Goal: Information Seeking & Learning: Check status

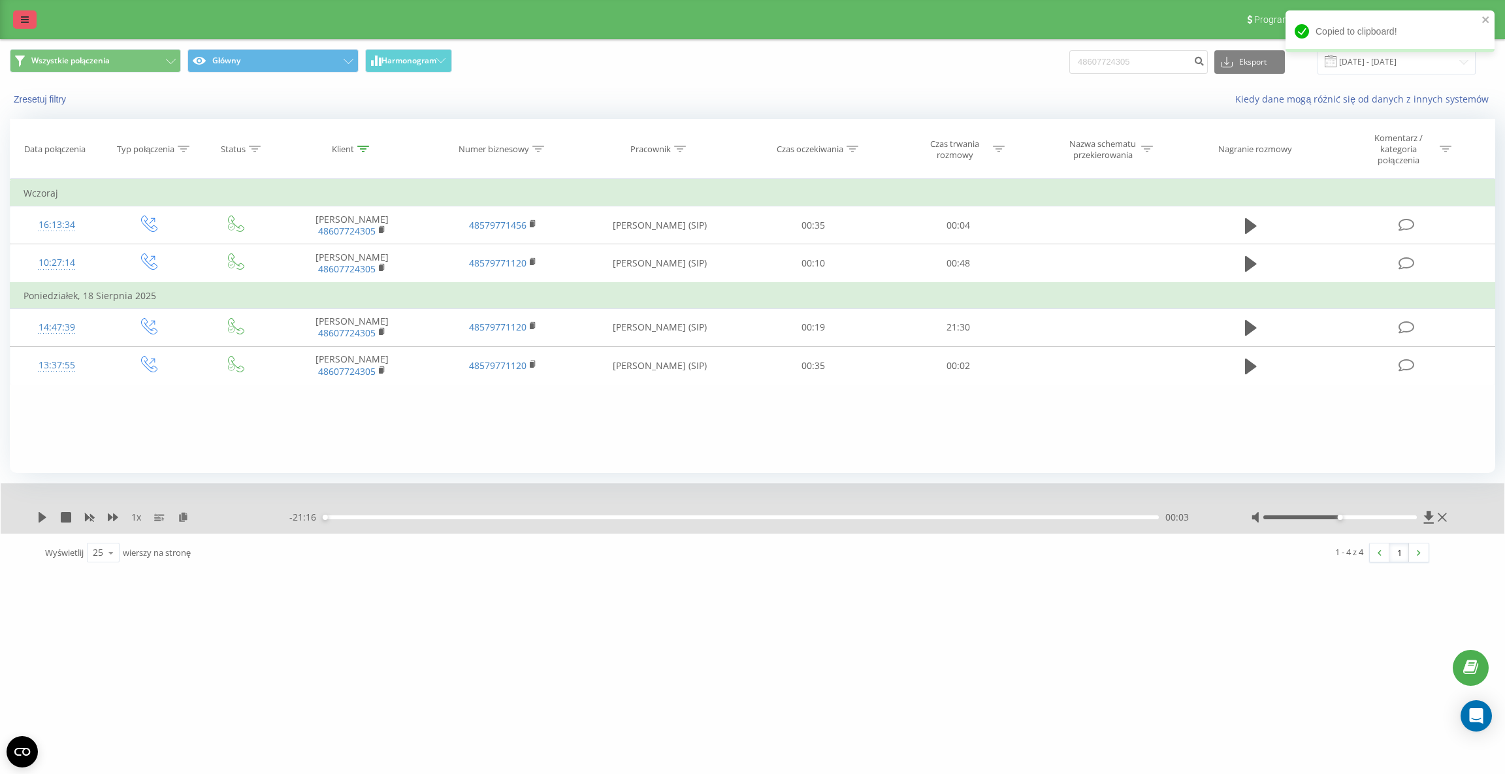
click at [21, 17] on icon at bounding box center [25, 19] width 8 height 9
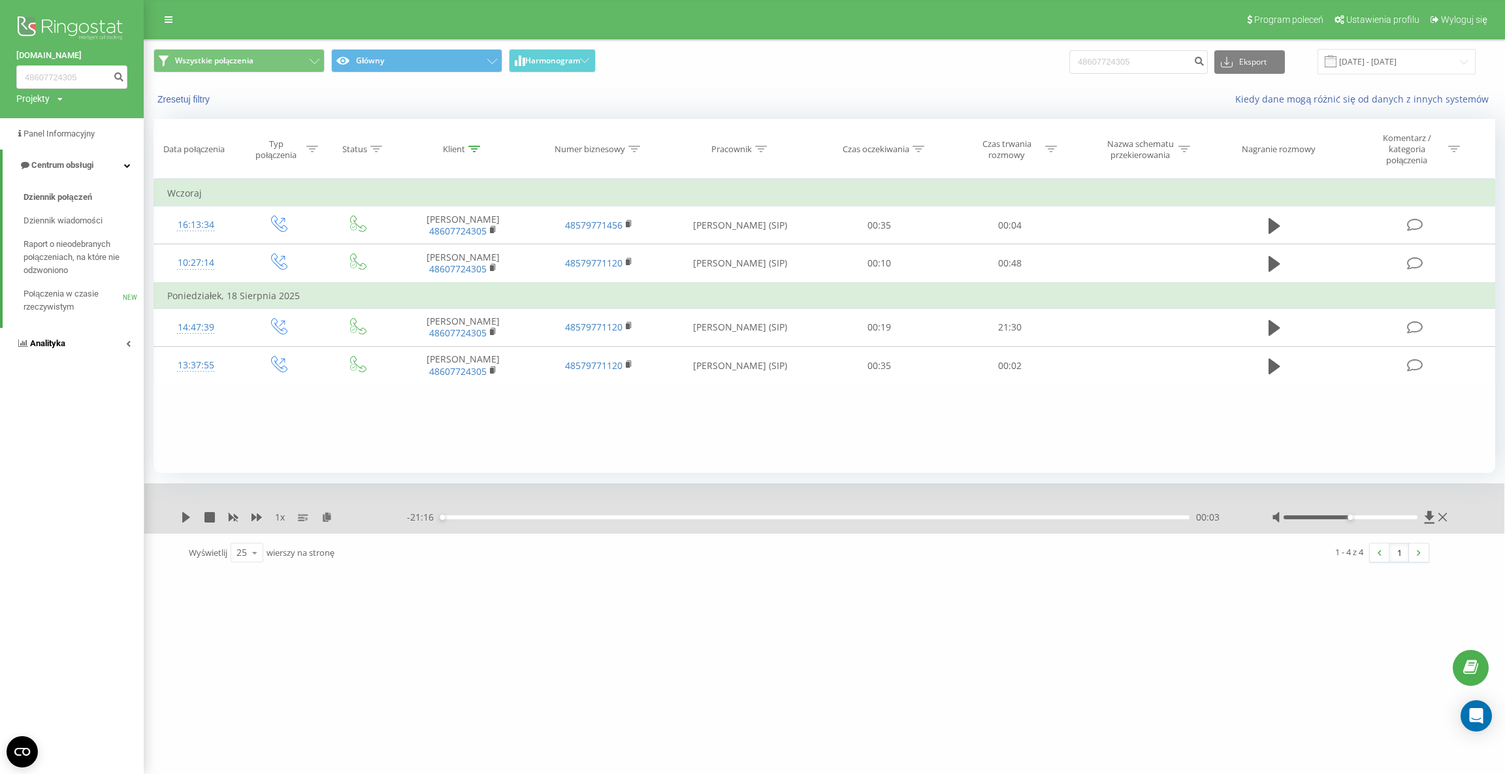
click at [55, 338] on span "Analityka" at bounding box center [47, 343] width 35 height 10
click at [54, 381] on span "Raport o wydajności pracowników" at bounding box center [81, 389] width 114 height 26
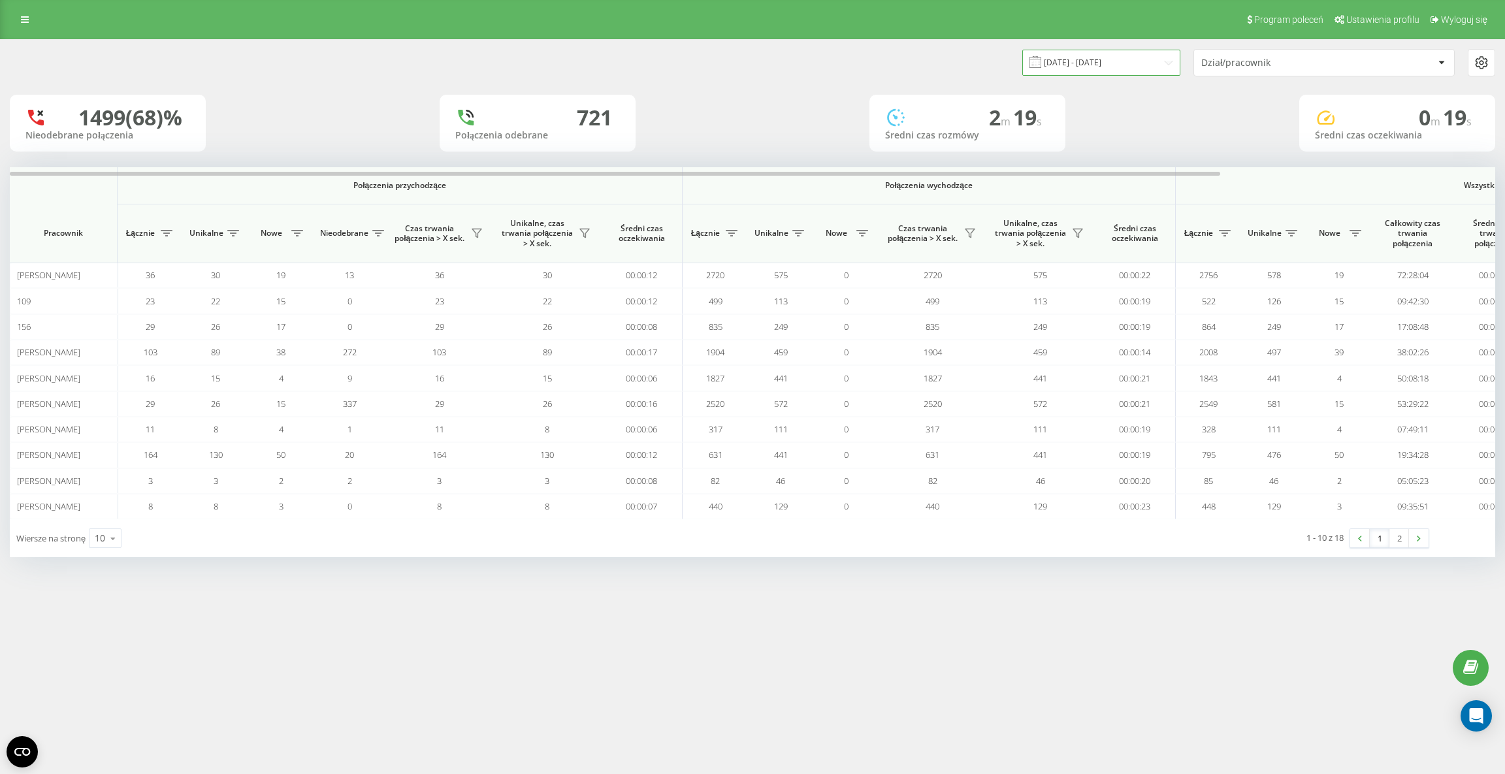
click at [1126, 58] on input "[DATE] - [DATE]" at bounding box center [1101, 62] width 158 height 25
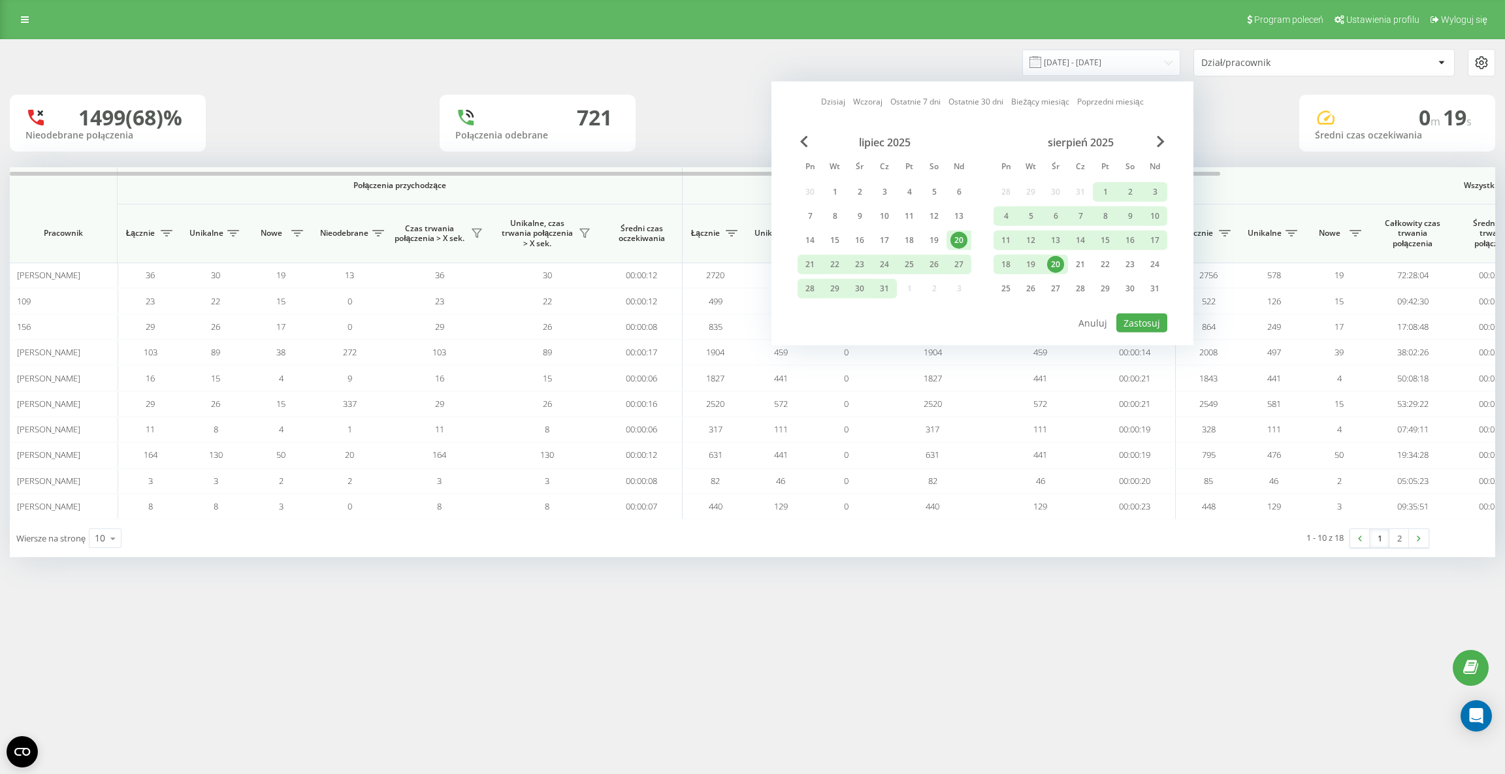
click at [1055, 263] on div "20" at bounding box center [1055, 264] width 17 height 17
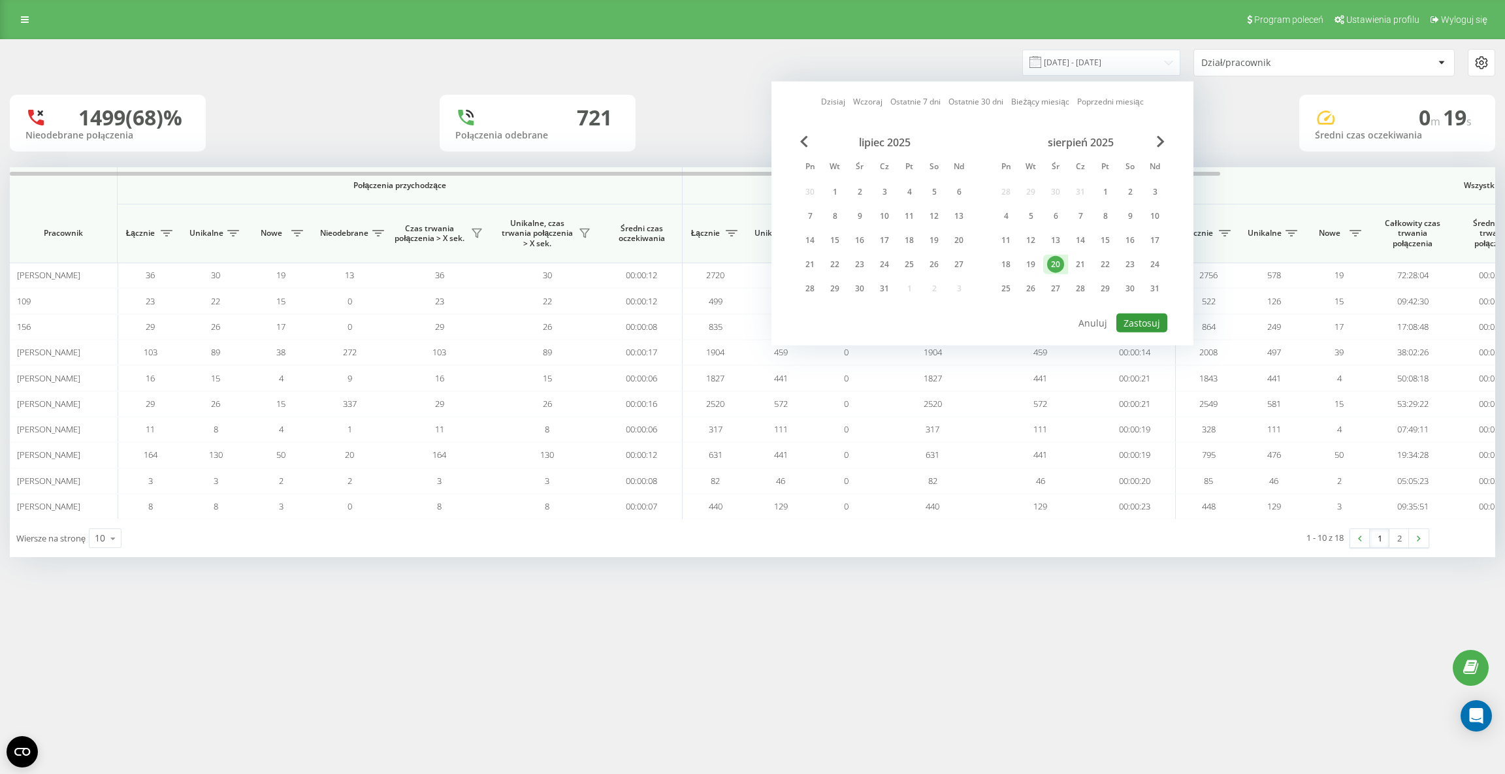
click at [1157, 321] on button "Zastosuj" at bounding box center [1141, 323] width 51 height 19
type input "20.08.2025 - 20.08.2025"
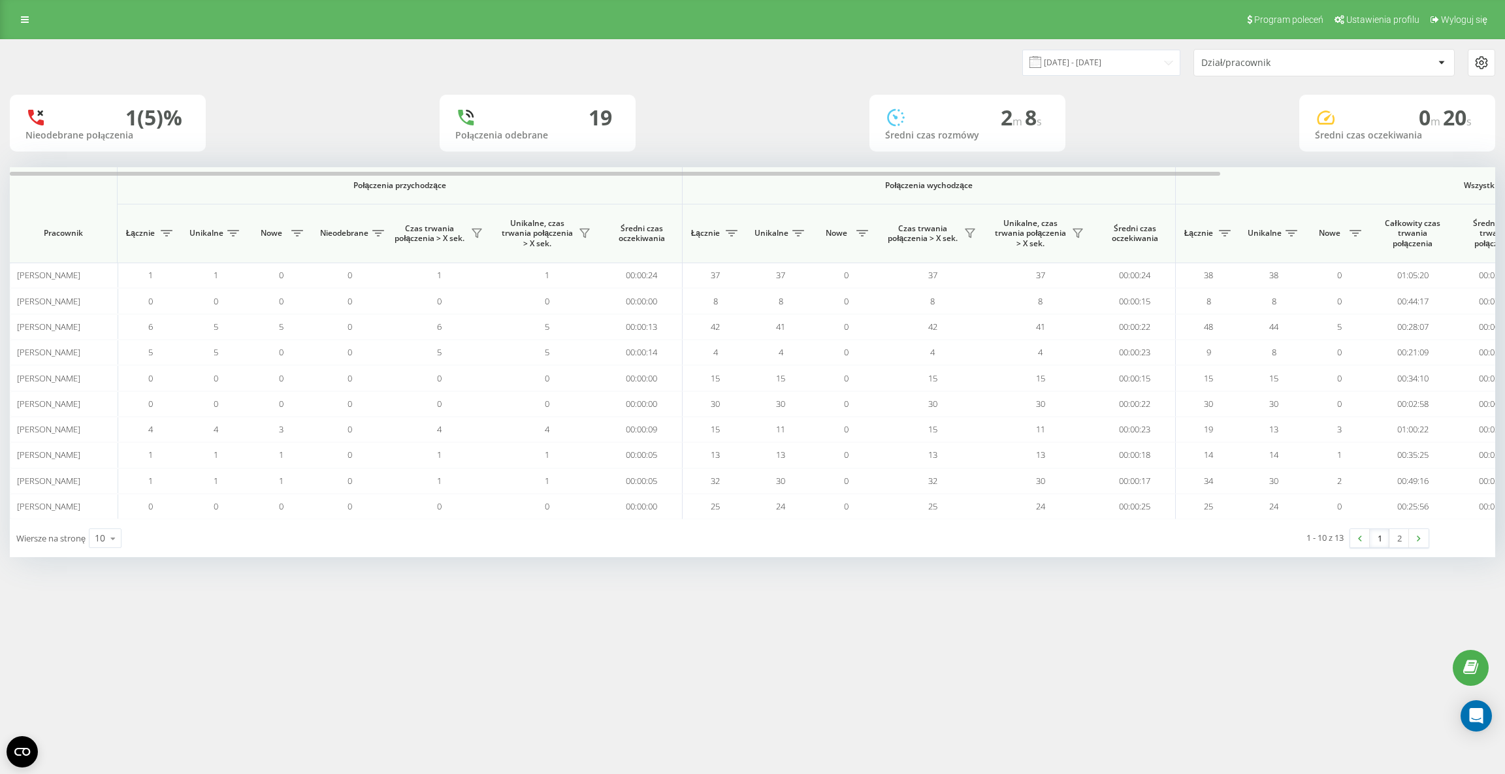
click at [777, 101] on div "1 (5)% Nieodebrane połączenia 19 Połączenia odebrane 2 m 8 s Średni czas rozmów…" at bounding box center [752, 123] width 1485 height 57
click at [105, 540] on div "10" at bounding box center [100, 538] width 10 height 13
click at [108, 515] on span "100" at bounding box center [103, 519] width 16 height 12
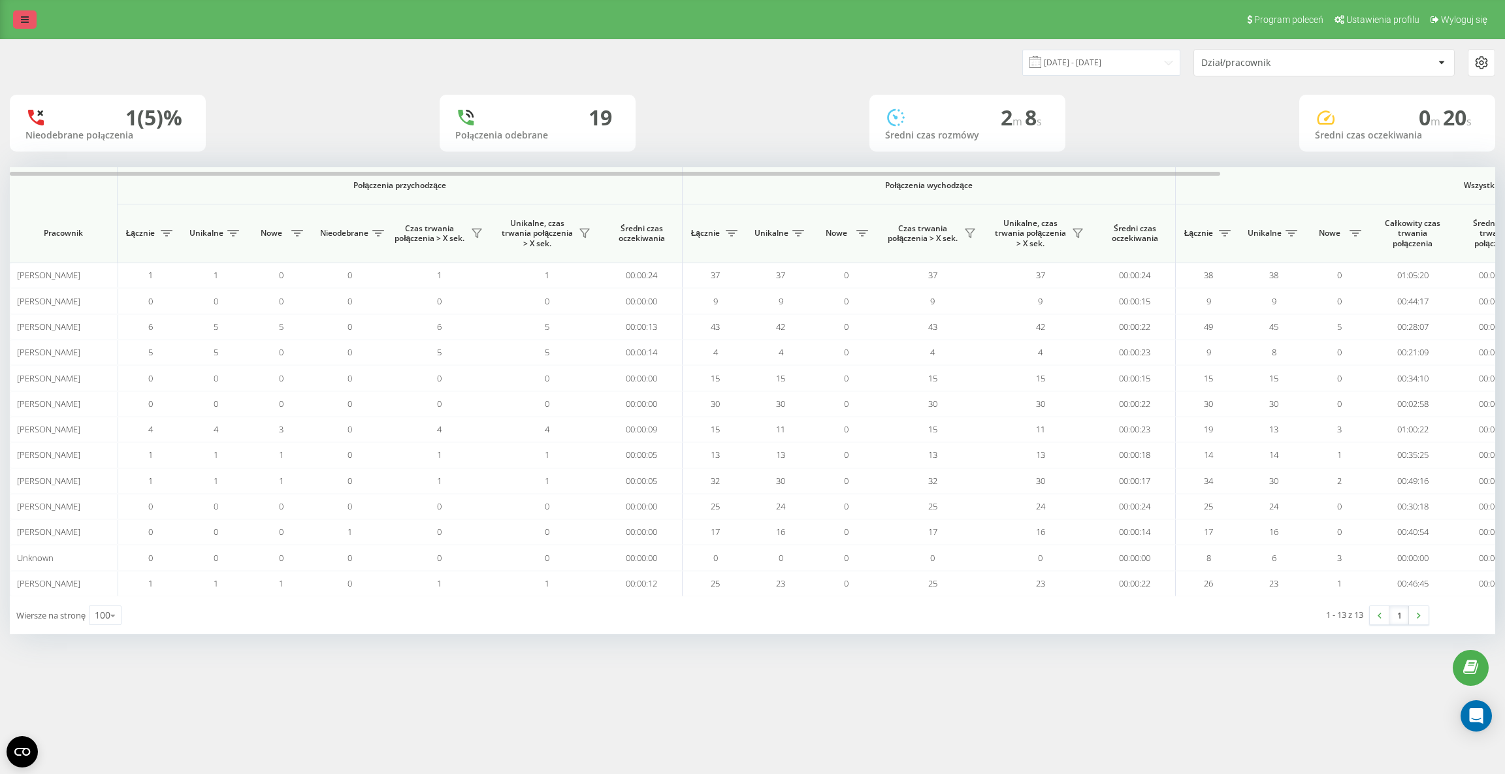
click at [25, 14] on link at bounding box center [25, 19] width 24 height 18
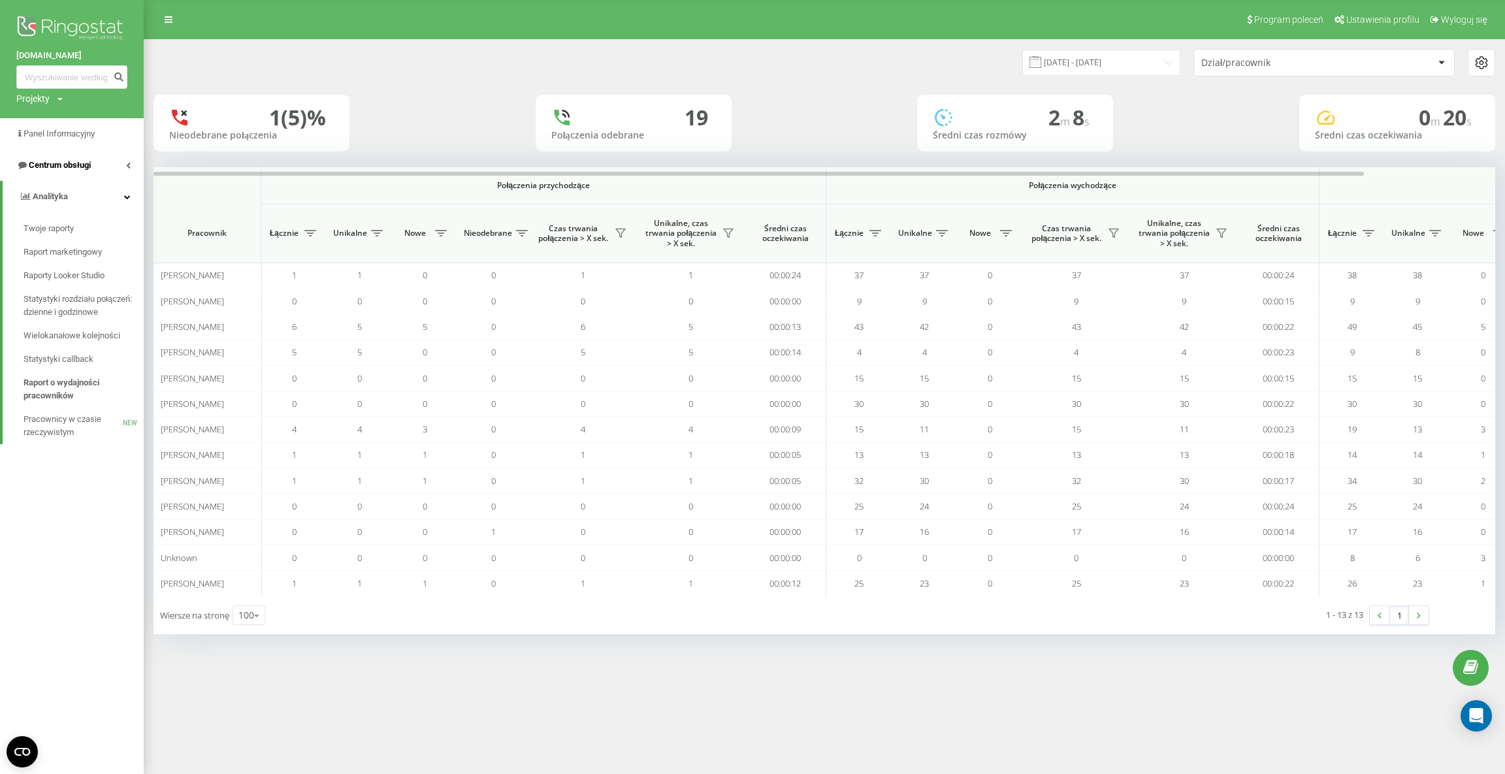
click at [58, 167] on span "Centrum obsługi" at bounding box center [60, 165] width 62 height 10
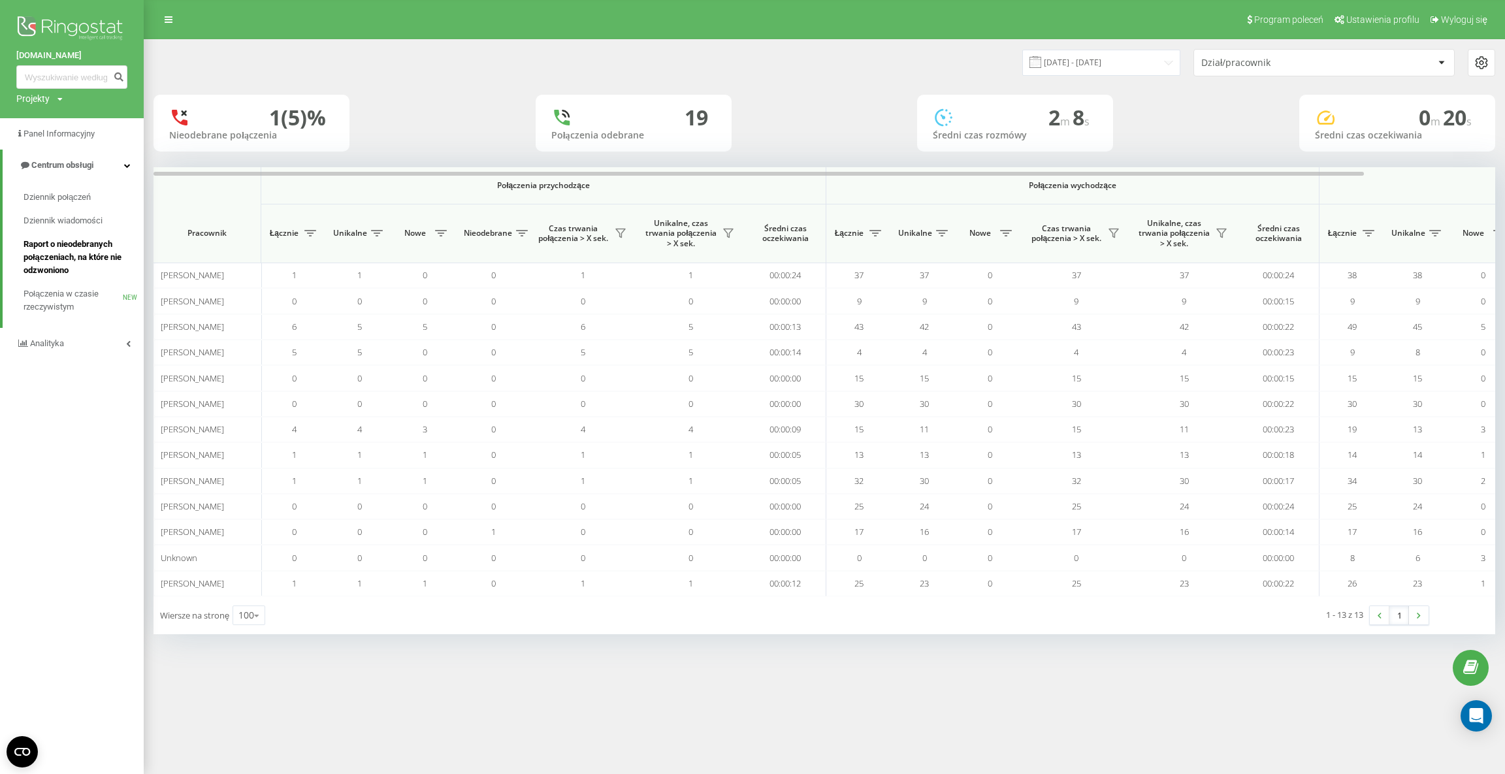
click at [57, 257] on span "Raport o nieodebranych połączeniach, na które nie odzwoniono" at bounding box center [81, 257] width 114 height 39
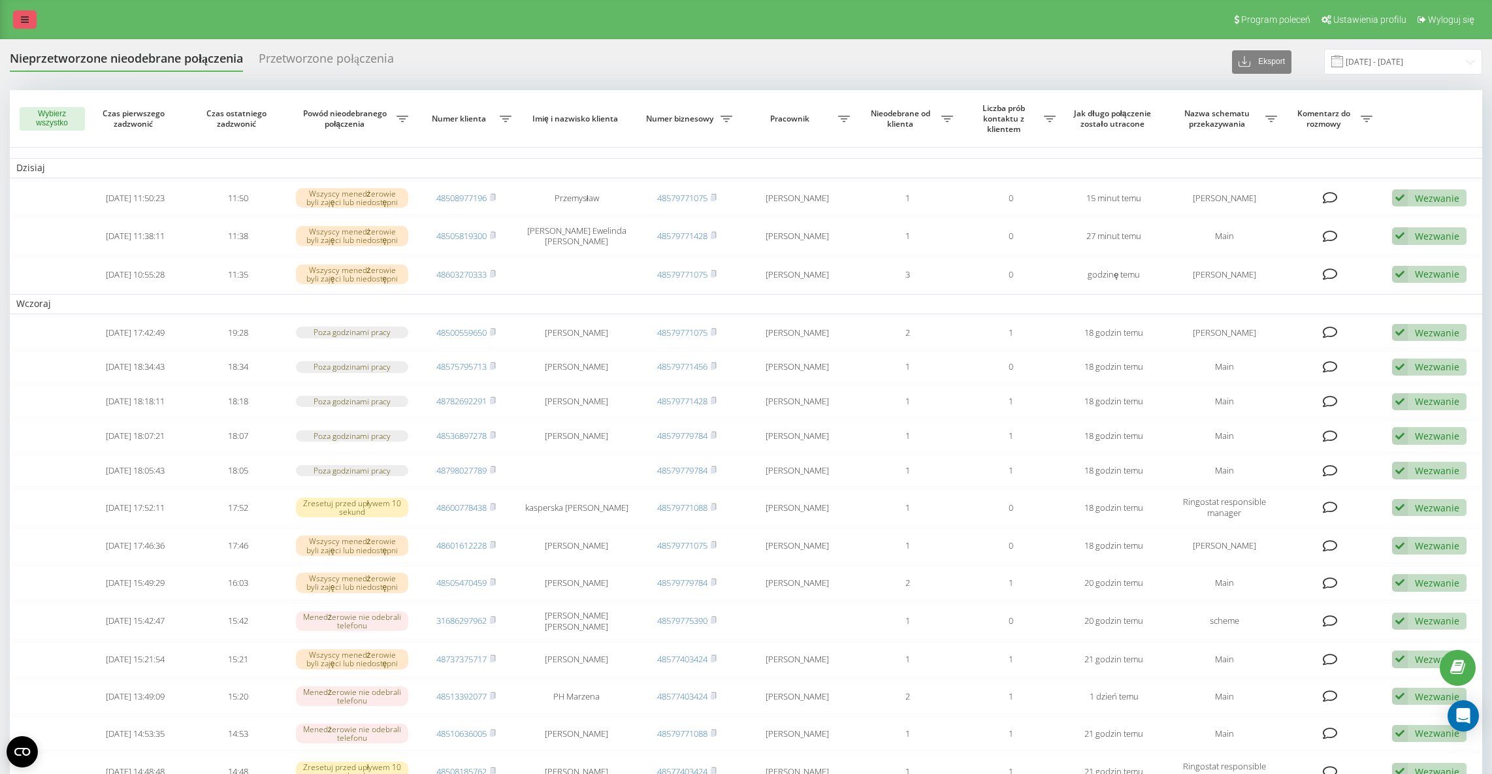
click at [27, 17] on icon at bounding box center [25, 19] width 8 height 9
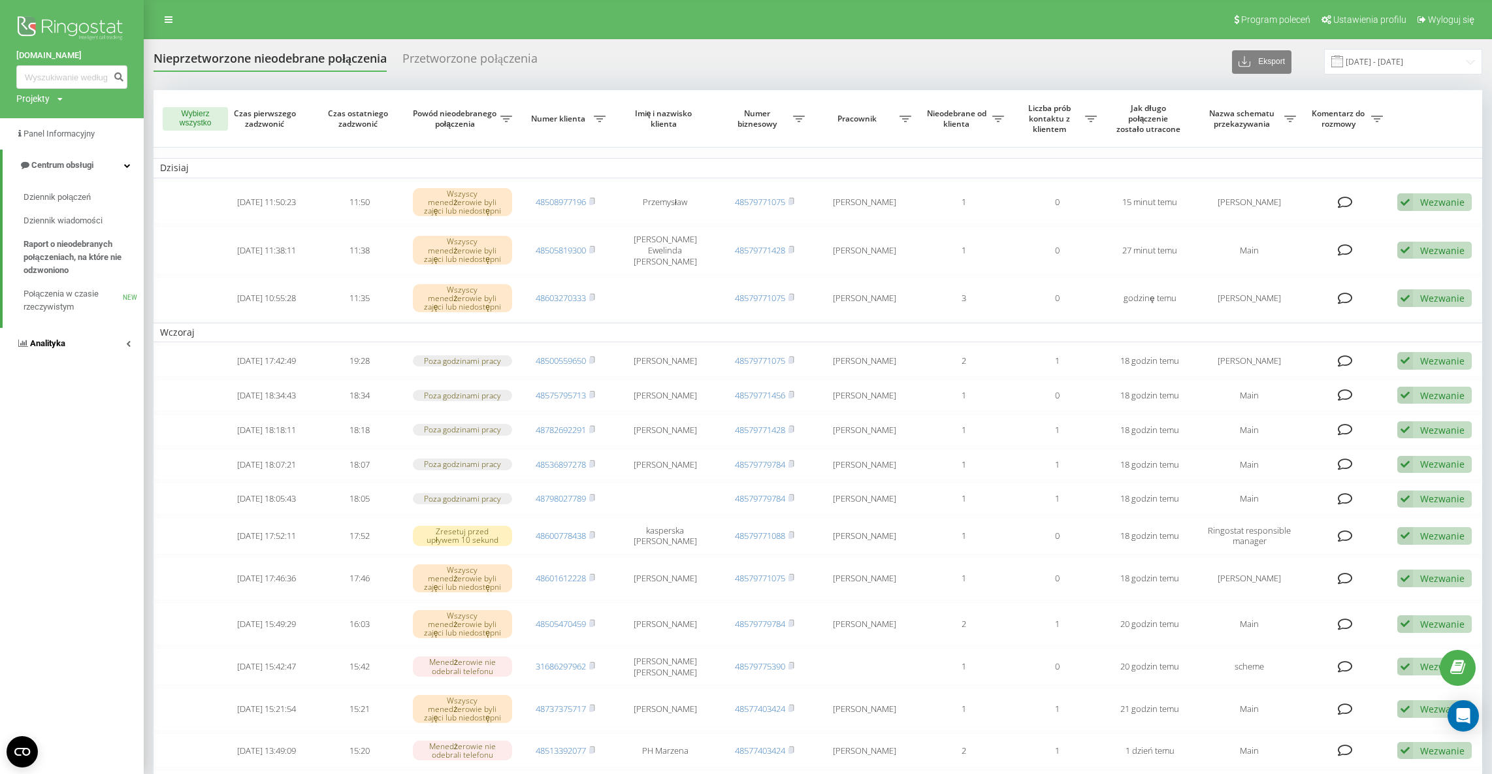
click at [60, 338] on span "Analityka" at bounding box center [47, 343] width 35 height 10
click at [56, 387] on span "Raport o wydajności pracowników" at bounding box center [81, 389] width 114 height 26
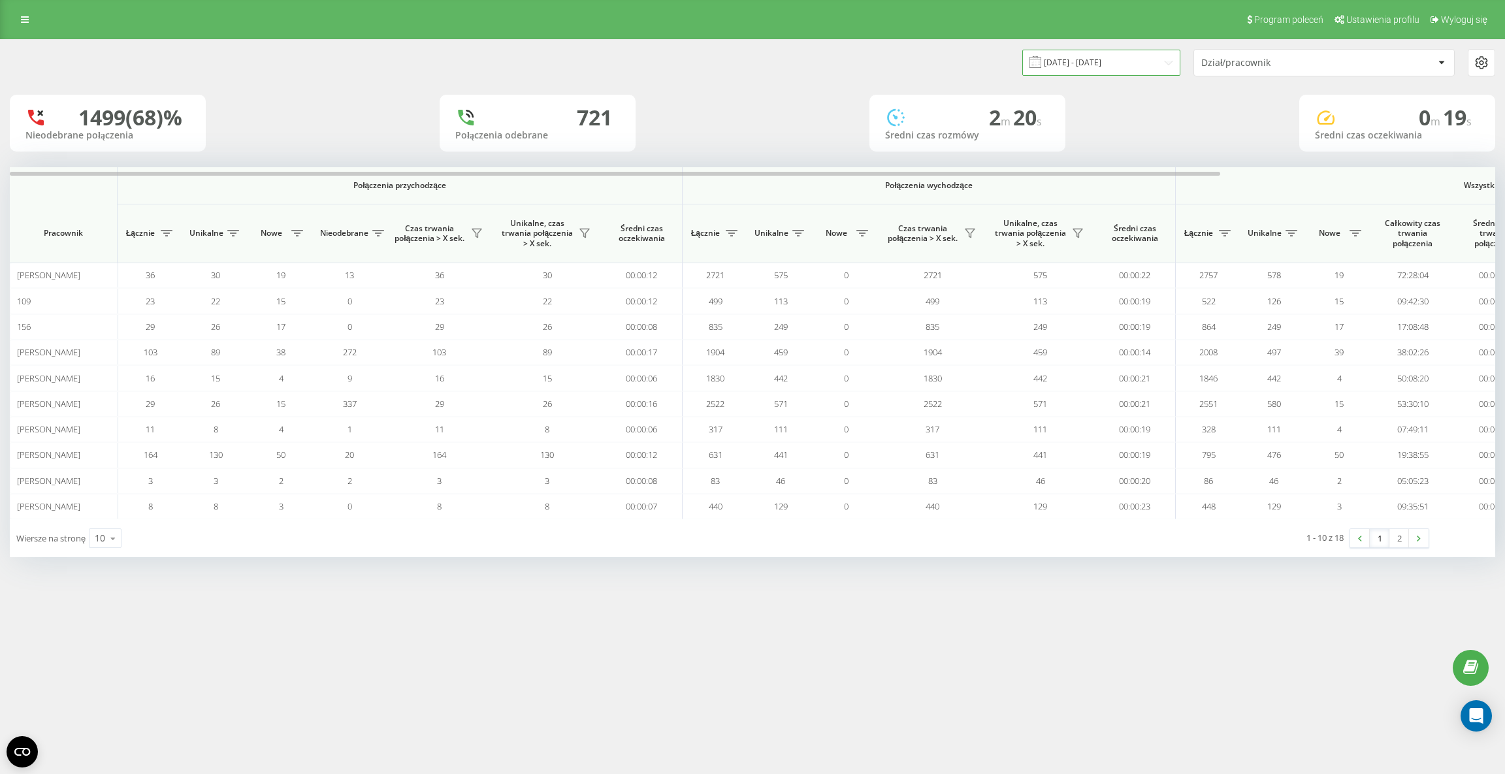
click at [1099, 60] on input "[DATE] - [DATE]" at bounding box center [1101, 62] width 158 height 25
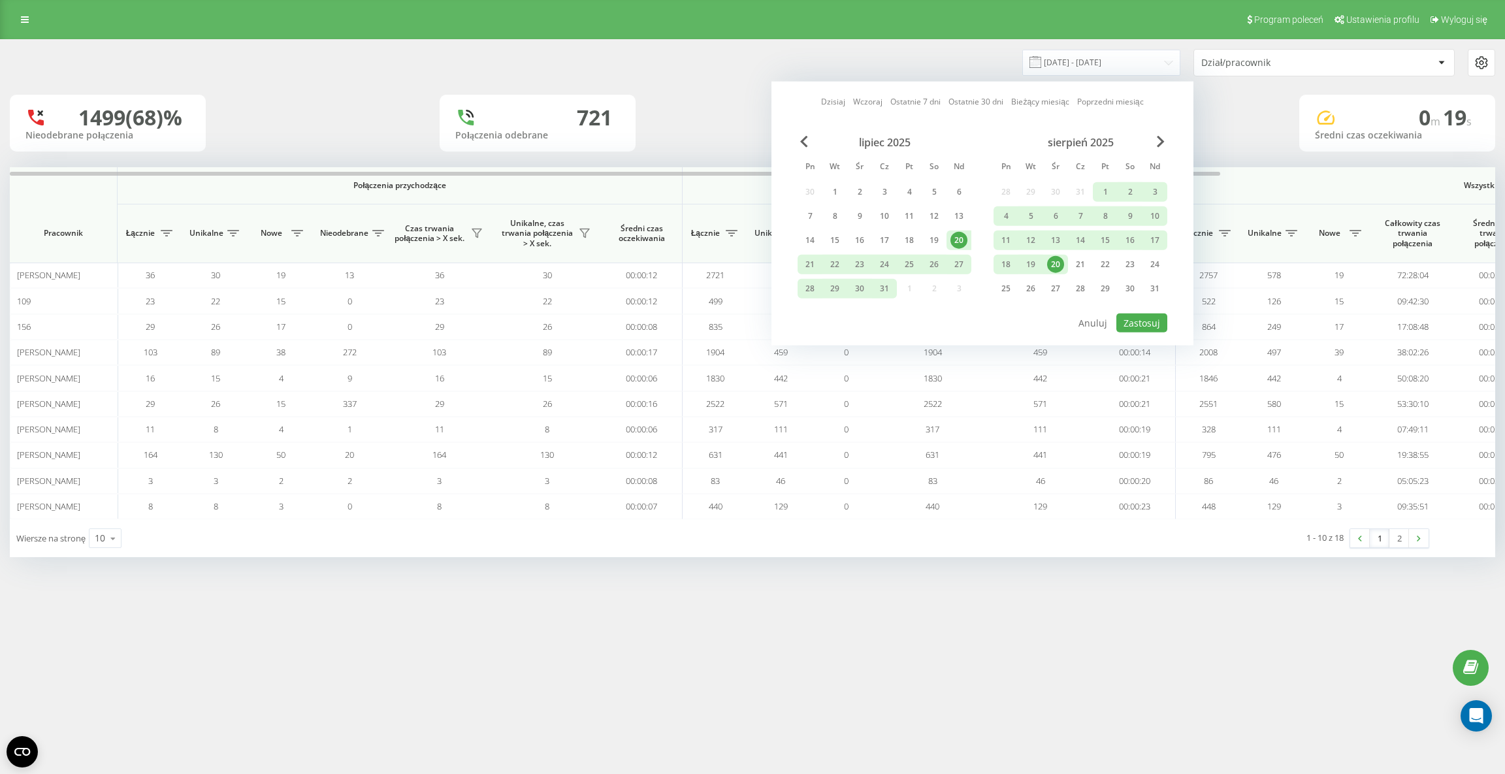
click at [1055, 265] on div "20" at bounding box center [1055, 264] width 17 height 17
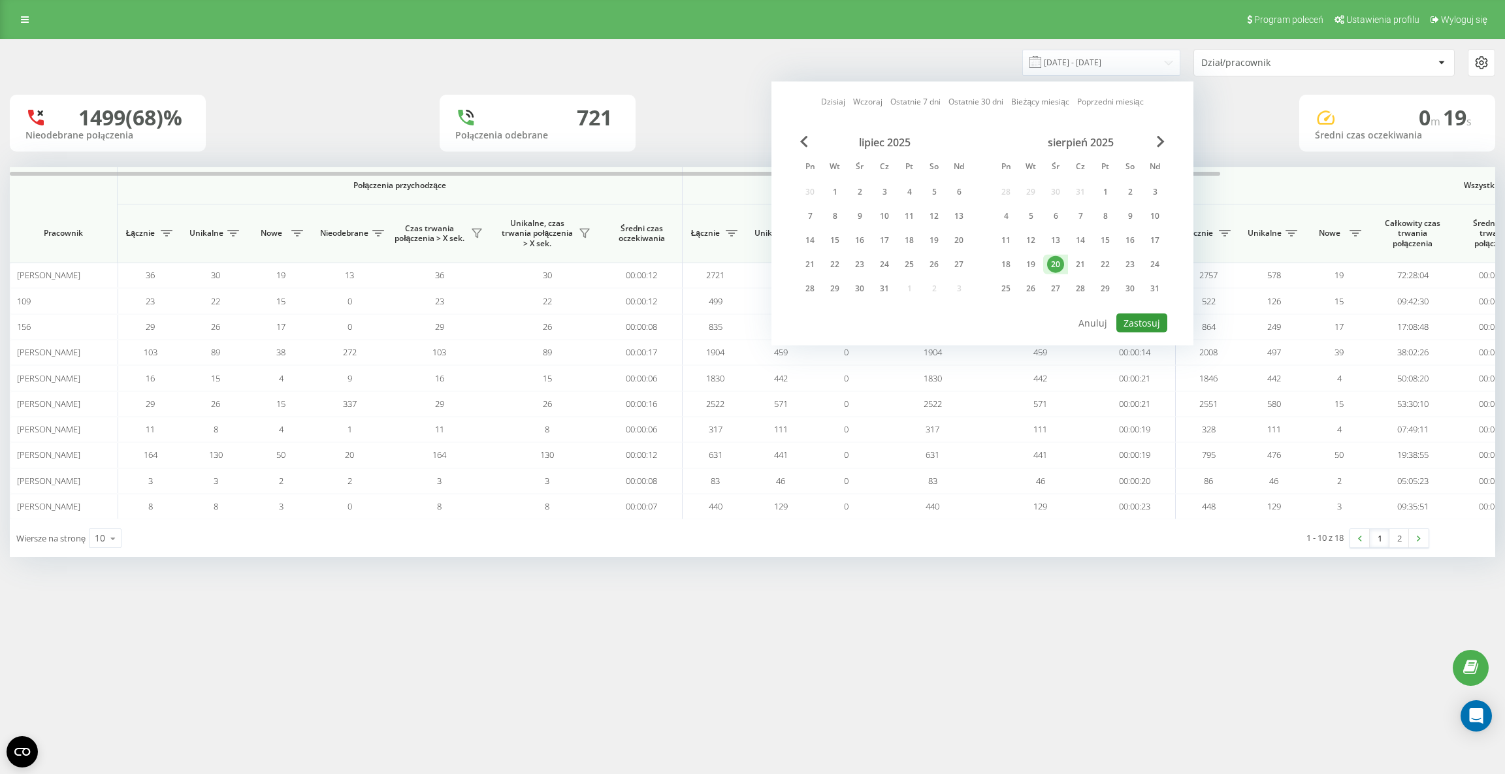
click at [1158, 326] on button "Zastosuj" at bounding box center [1141, 323] width 51 height 19
type input "20.08.2025 - 20.08.2025"
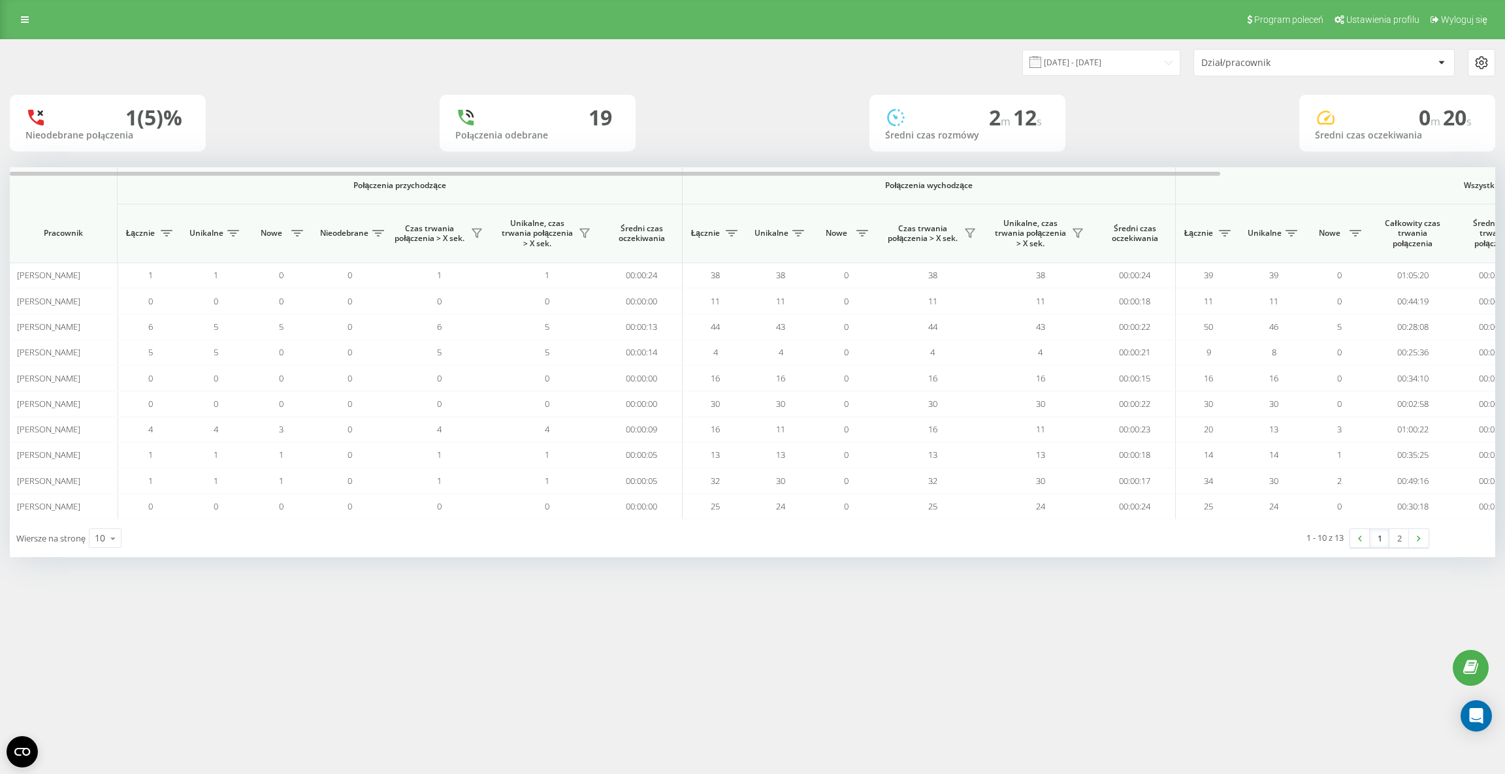
click at [709, 95] on div "1 (5)% Nieodebrane połączenia 19 Połączenia odebrane 2 m 12 s Średni czas rozmó…" at bounding box center [752, 123] width 1485 height 57
